Goal: Task Accomplishment & Management: Use online tool/utility

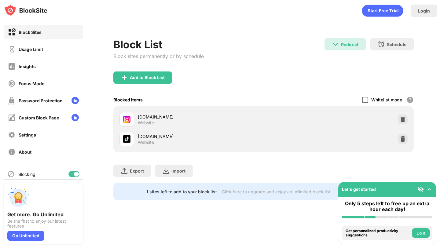
click at [368, 99] on div at bounding box center [365, 100] width 6 height 6
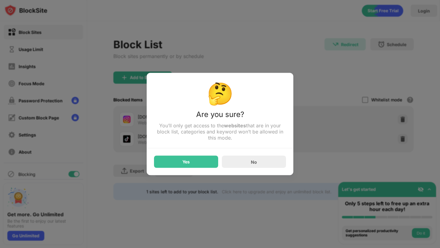
click at [366, 100] on div at bounding box center [220, 124] width 440 height 248
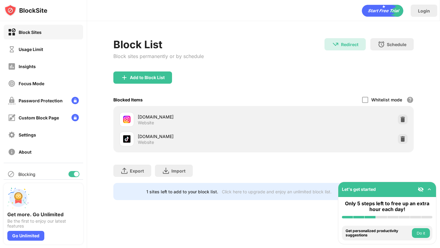
click at [177, 166] on div "Import Import Files (for websites items only)" at bounding box center [174, 171] width 38 height 12
click at [364, 100] on div at bounding box center [365, 100] width 6 height 6
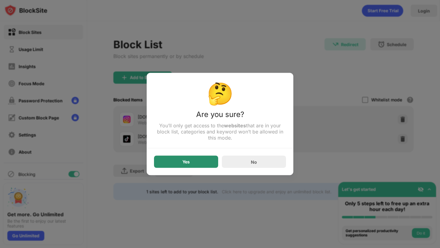
click at [189, 164] on div "Yes" at bounding box center [186, 162] width 7 height 5
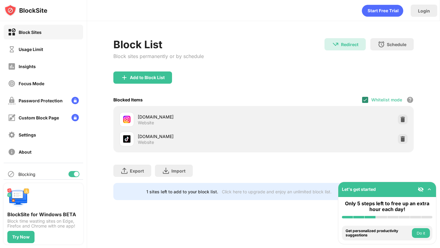
click at [367, 98] on img at bounding box center [365, 100] width 5 height 5
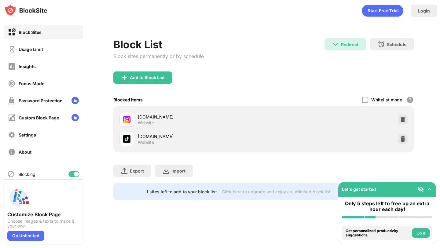
click at [371, 73] on div "Add to Block List" at bounding box center [263, 83] width 300 height 22
